Goal: Transaction & Acquisition: Subscribe to service/newsletter

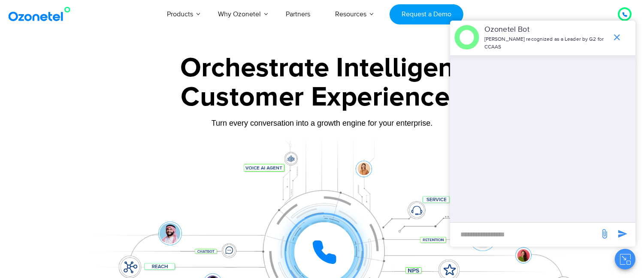
click at [622, 260] on icon "Close chat" at bounding box center [625, 259] width 11 height 11
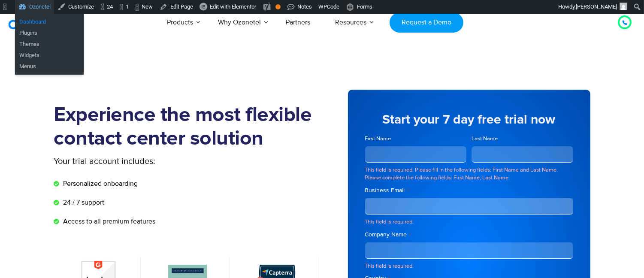
click at [38, 21] on link "Dashboard" at bounding box center [49, 21] width 69 height 11
